Goal: Find specific page/section: Find specific page/section

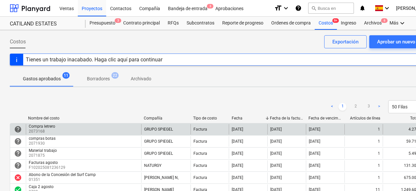
scroll to position [33, 15]
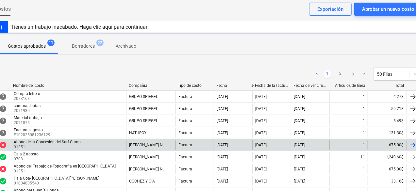
click at [78, 147] on p "01351" at bounding box center [48, 148] width 68 height 6
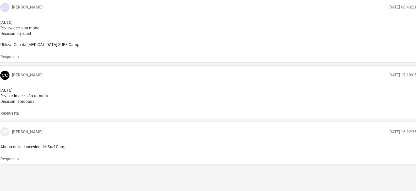
scroll to position [283, 15]
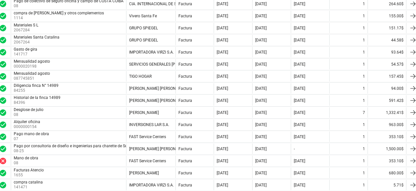
scroll to position [33, 15]
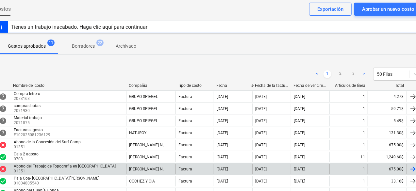
click at [80, 169] on p "01351" at bounding box center [65, 172] width 103 height 6
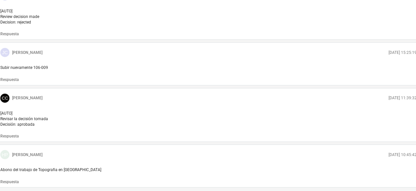
scroll to position [388, 15]
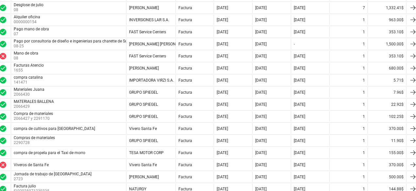
scroll to position [33, 15]
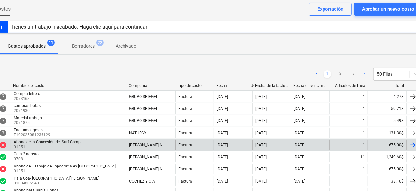
click at [73, 141] on div "Abono de la Concesión del Surf Camp" at bounding box center [47, 142] width 67 height 5
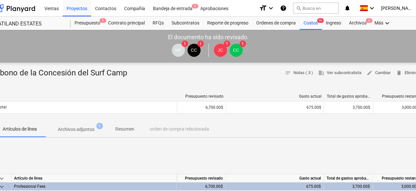
scroll to position [98, 15]
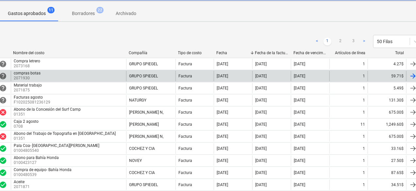
scroll to position [98, 15]
